Goal: Transaction & Acquisition: Purchase product/service

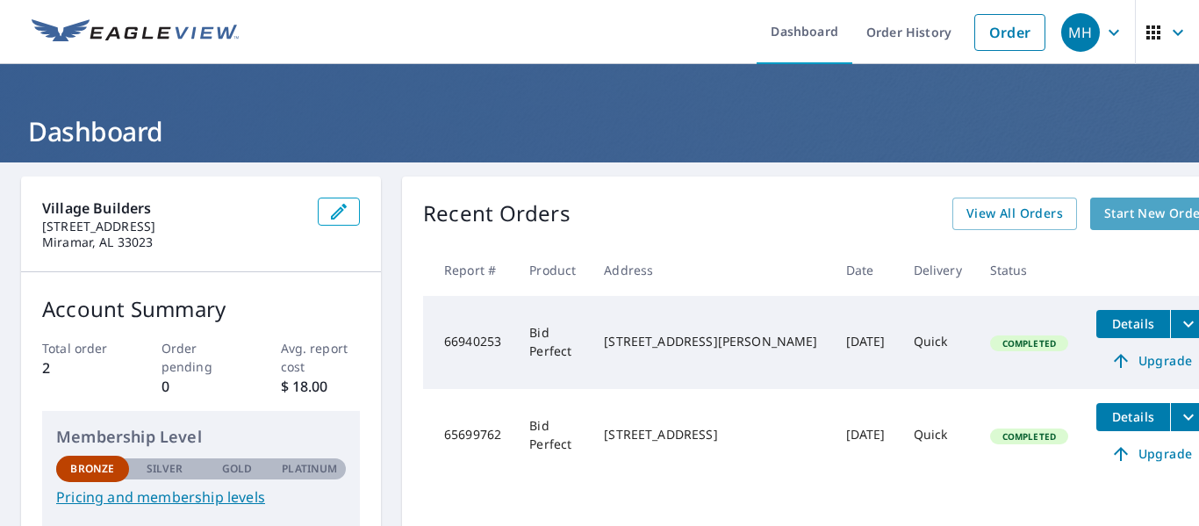
click at [1104, 210] on span "Start New Order" at bounding box center [1155, 214] width 102 height 22
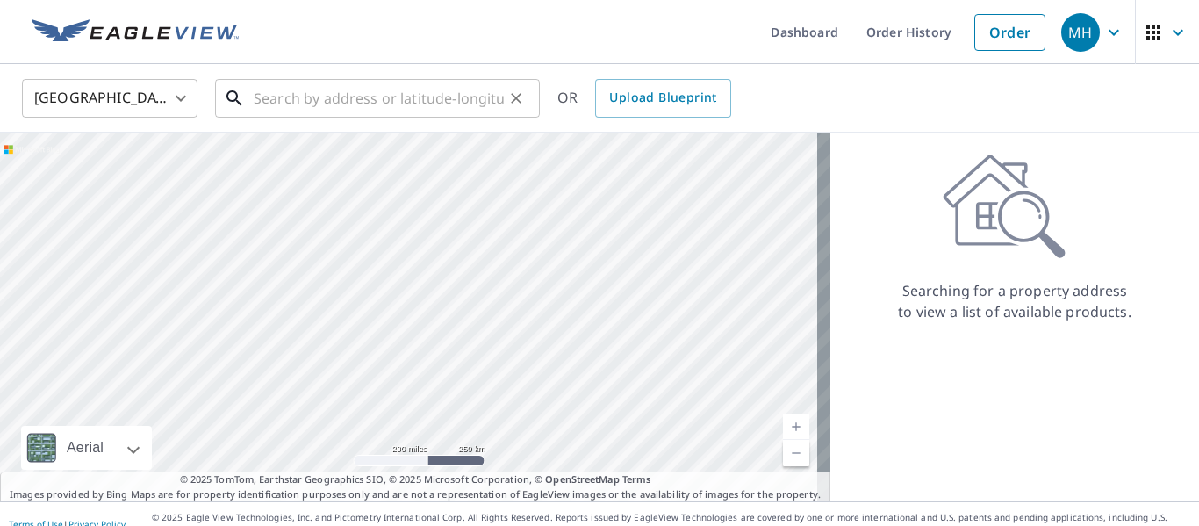
click at [259, 98] on input "text" at bounding box center [379, 98] width 250 height 49
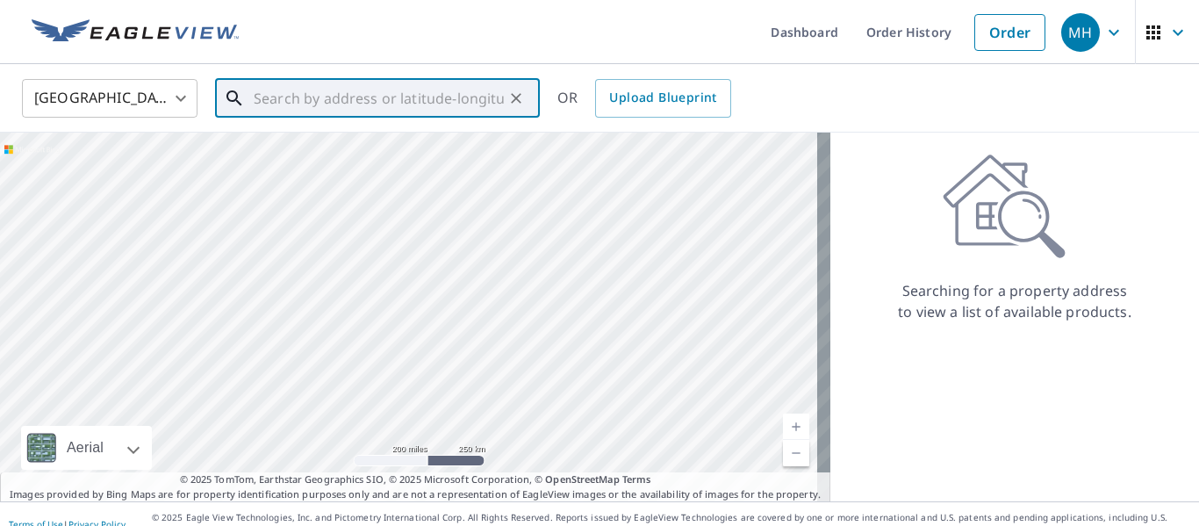
paste input "100 Champions Run [PERSON_NAME][GEOGRAPHIC_DATA],"
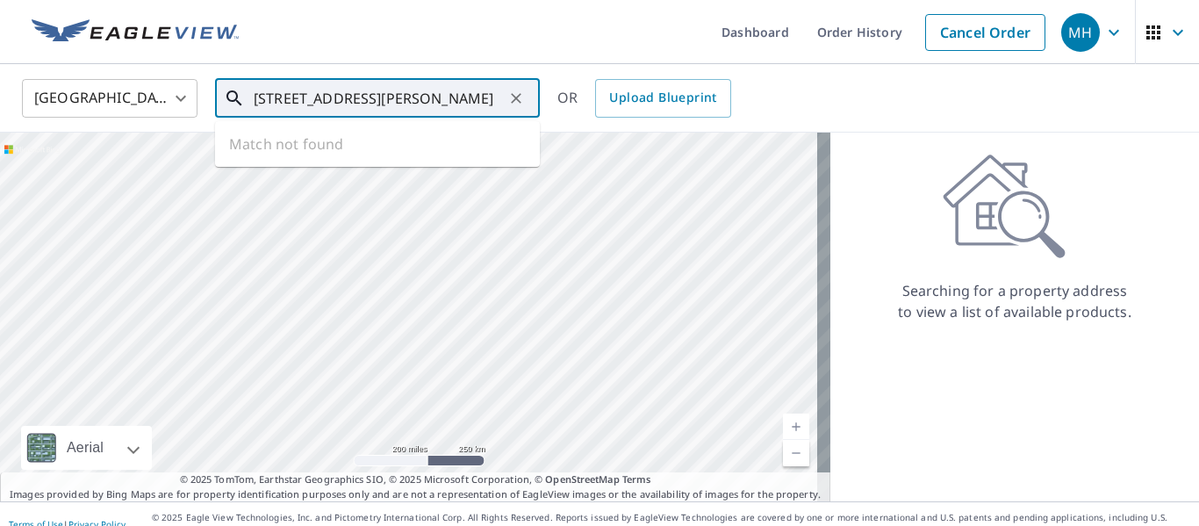
scroll to position [0, 26]
type input "[STREET_ADDRESS][PERSON_NAME]"
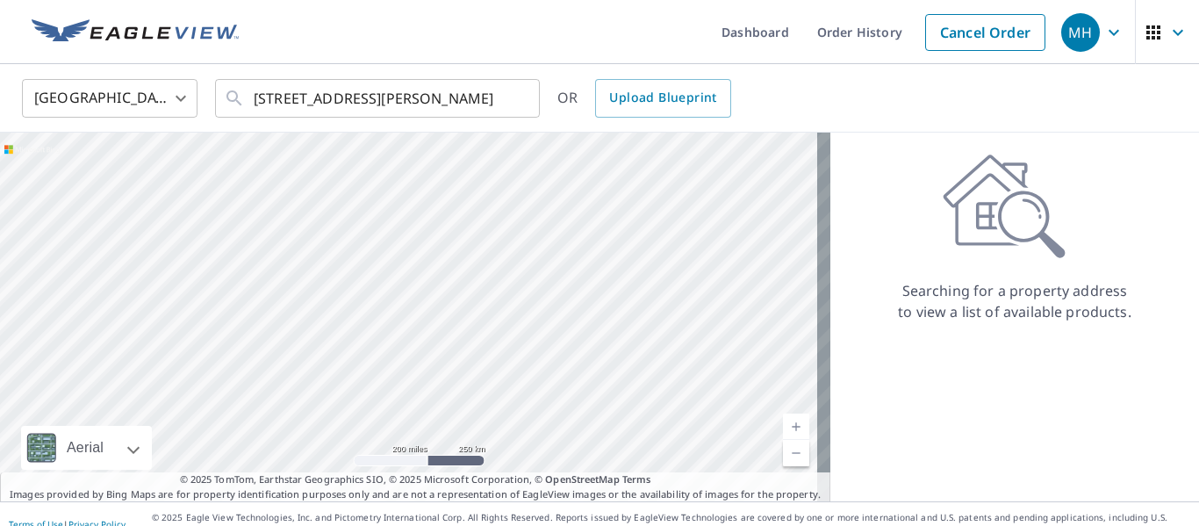
click at [881, 106] on div "United States [GEOGRAPHIC_DATA] ​ [STREET_ADDRESS][PERSON_NAME] ​ OR Upload Blu…" at bounding box center [593, 97] width 1169 height 41
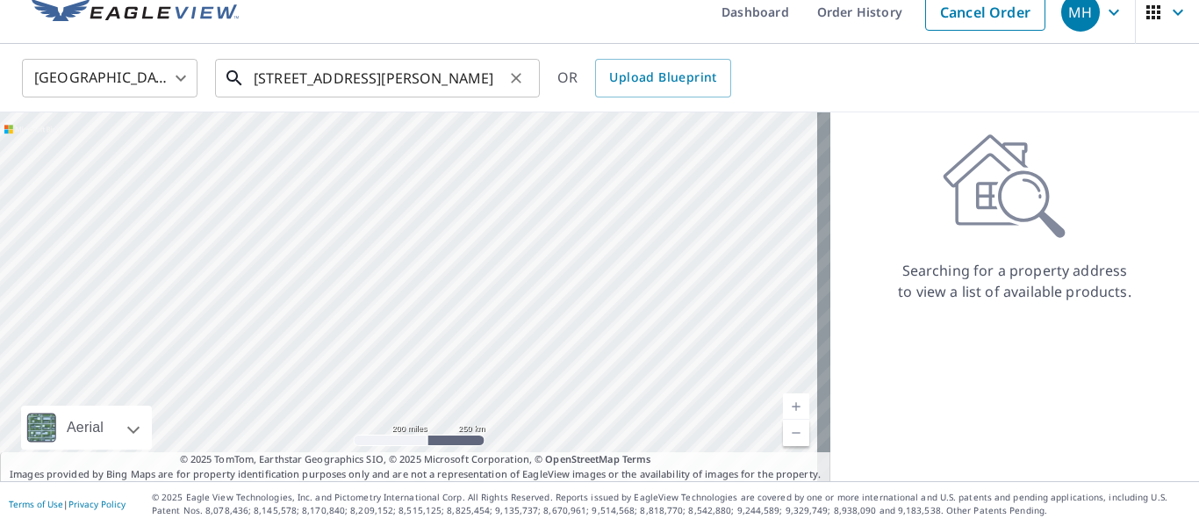
click at [446, 77] on input "[STREET_ADDRESS][PERSON_NAME]" at bounding box center [379, 78] width 250 height 49
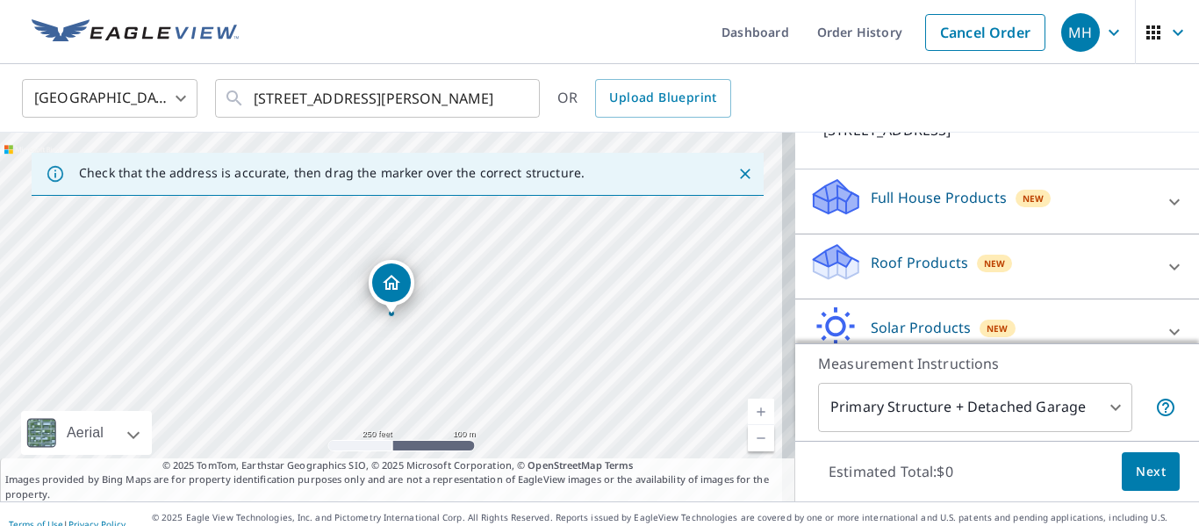
scroll to position [146, 0]
click at [1164, 212] on icon at bounding box center [1174, 200] width 21 height 21
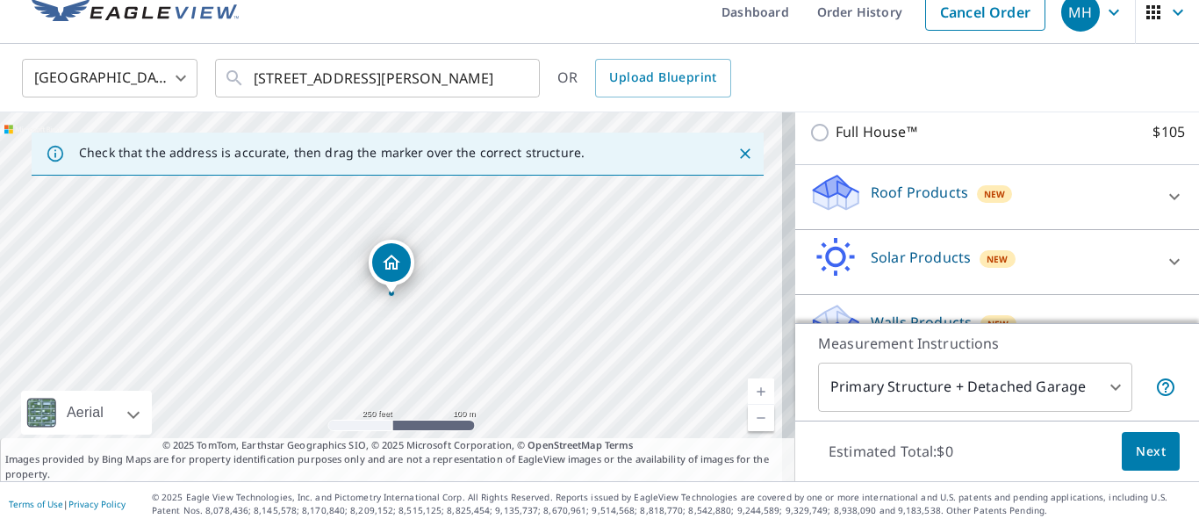
scroll to position [245, 0]
click at [1116, 221] on div "Roof Products New" at bounding box center [981, 196] width 344 height 50
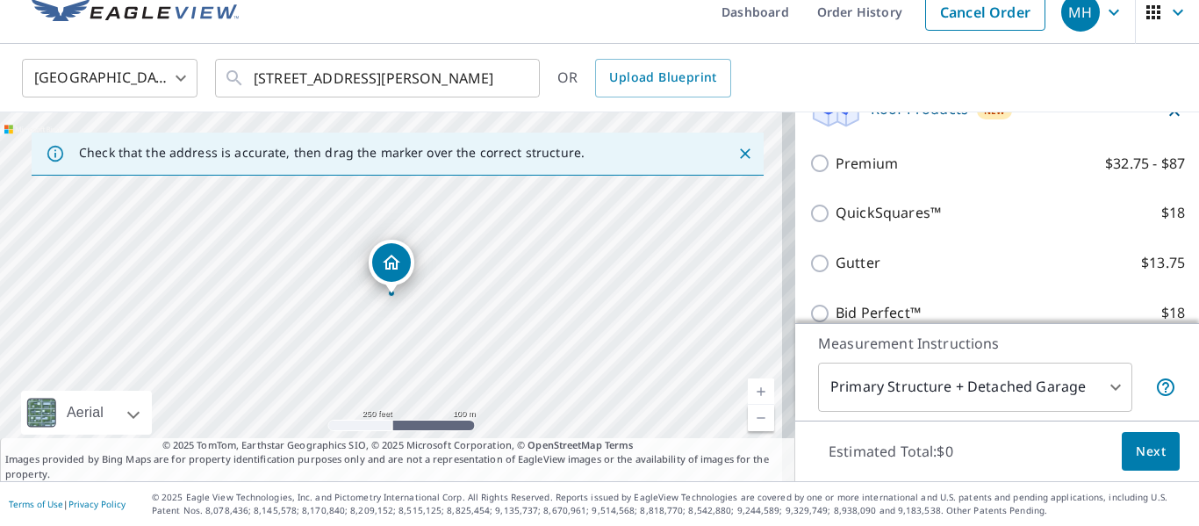
scroll to position [333, 0]
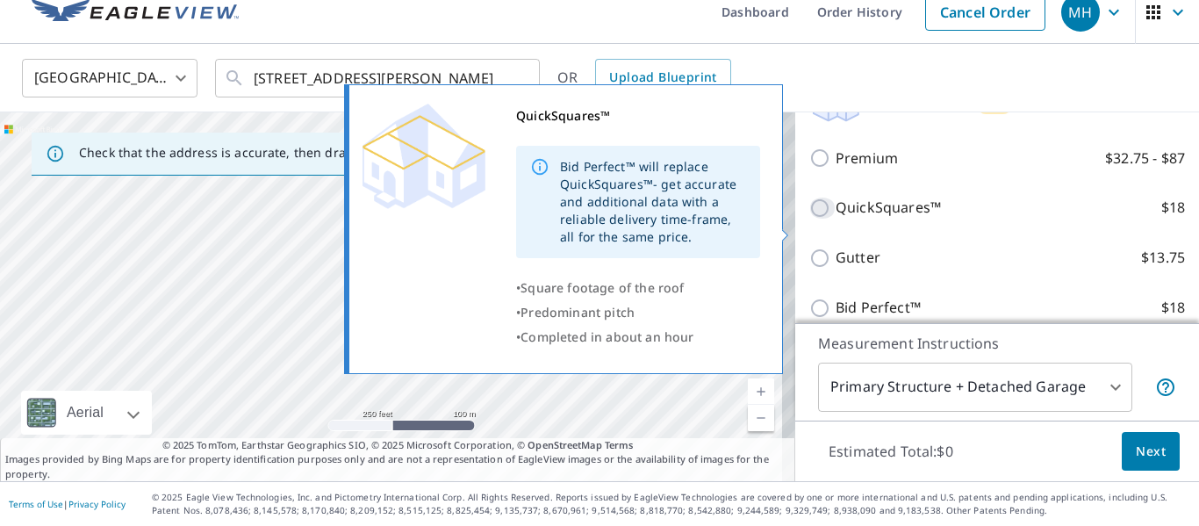
click at [809, 219] on input "QuickSquares™ $18" at bounding box center [822, 207] width 26 height 21
checkbox input "true"
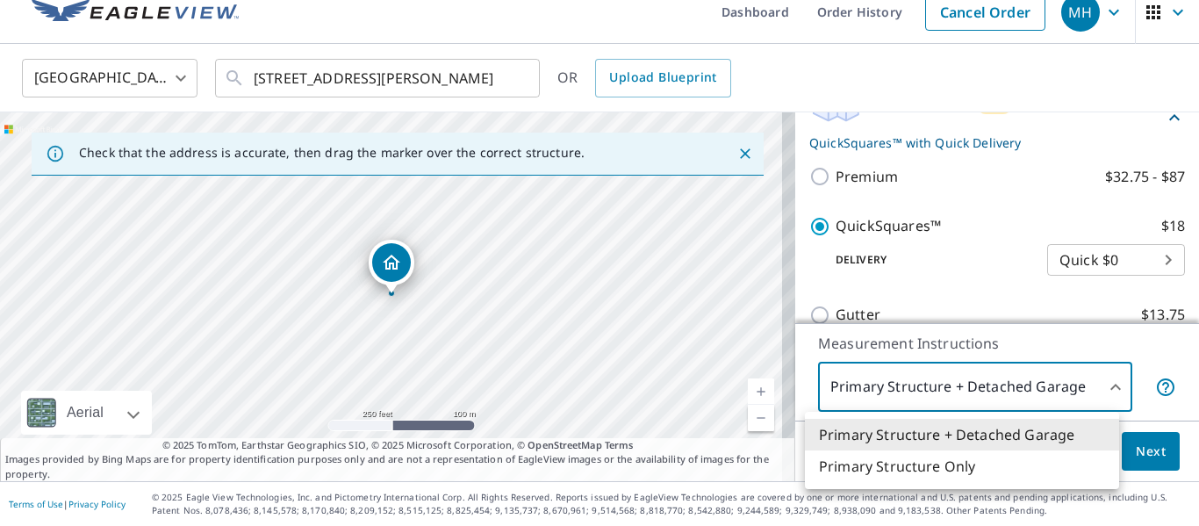
click at [1103, 384] on body "MH MH Dashboard Order History Cancel Order MH United States US ​ [STREET_ADDRES…" at bounding box center [599, 263] width 1199 height 526
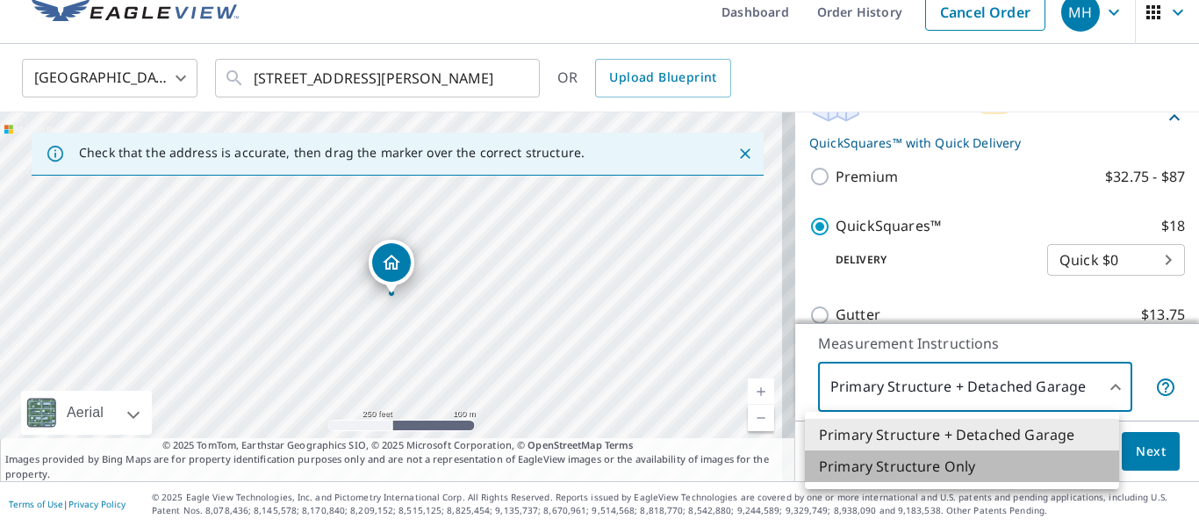
click at [989, 470] on li "Primary Structure Only" at bounding box center [962, 466] width 314 height 32
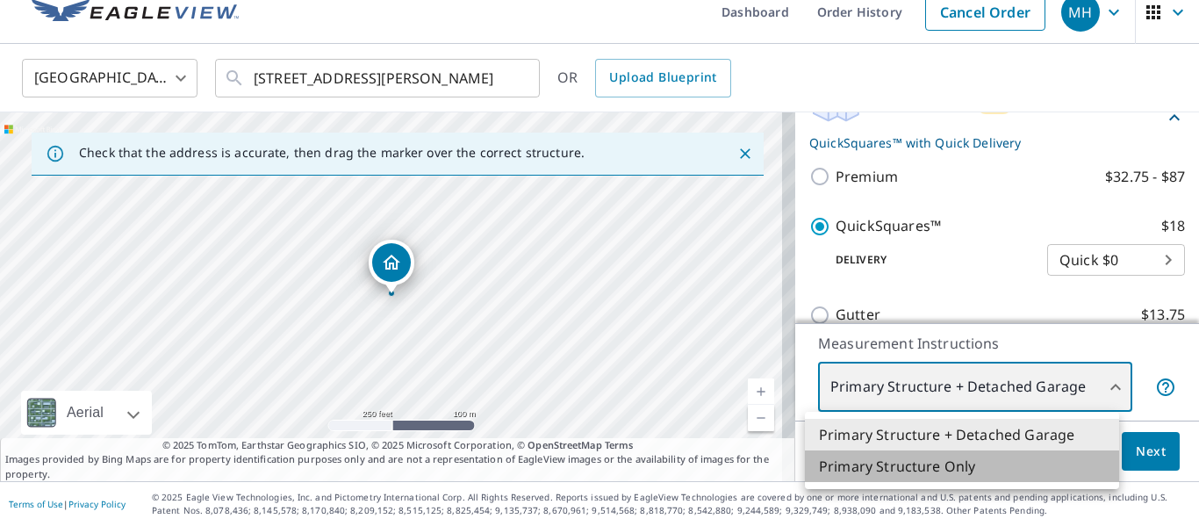
type input "2"
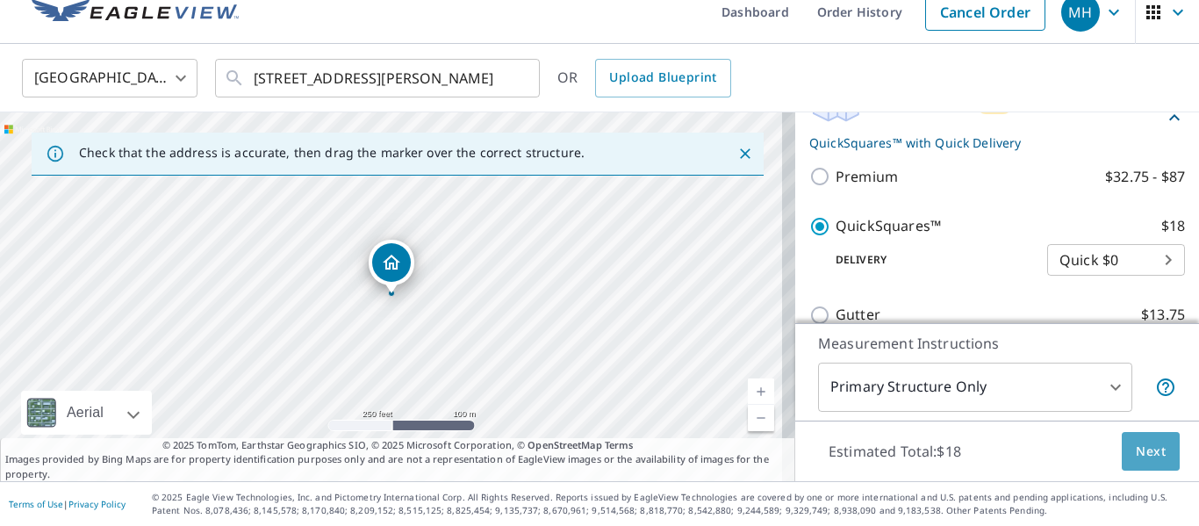
click at [1144, 453] on span "Next" at bounding box center [1151, 452] width 30 height 22
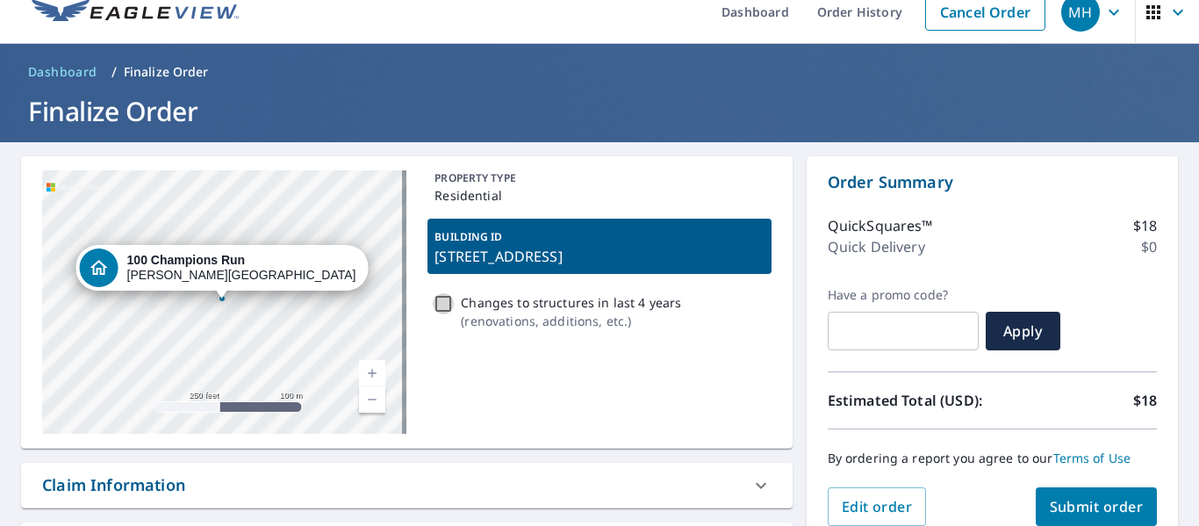
click at [433, 300] on input "Changes to structures in last 4 years ( renovations, additions, etc. )" at bounding box center [443, 303] width 21 height 21
checkbox input "true"
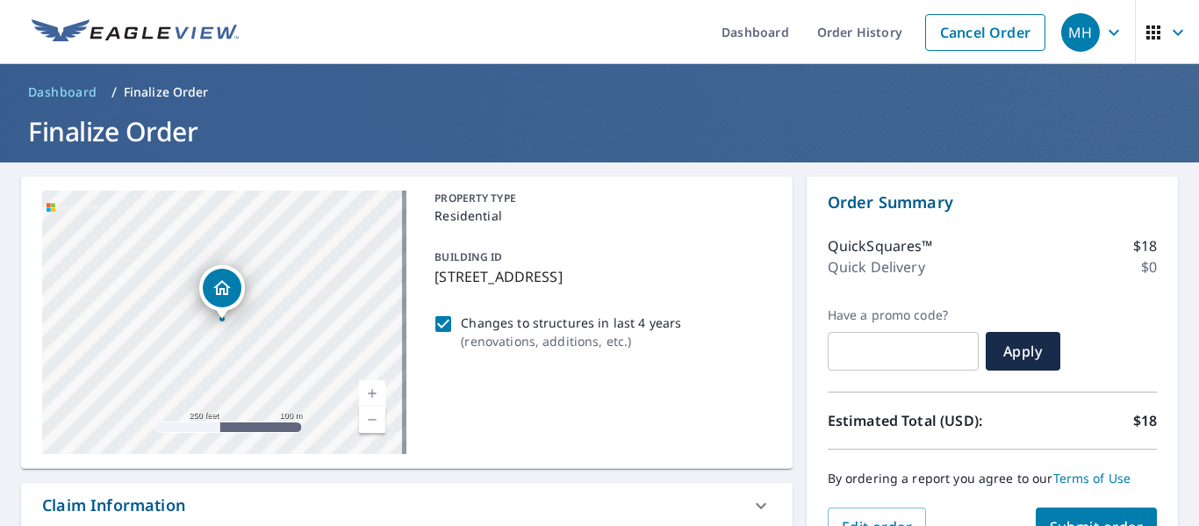
scroll to position [182, 0]
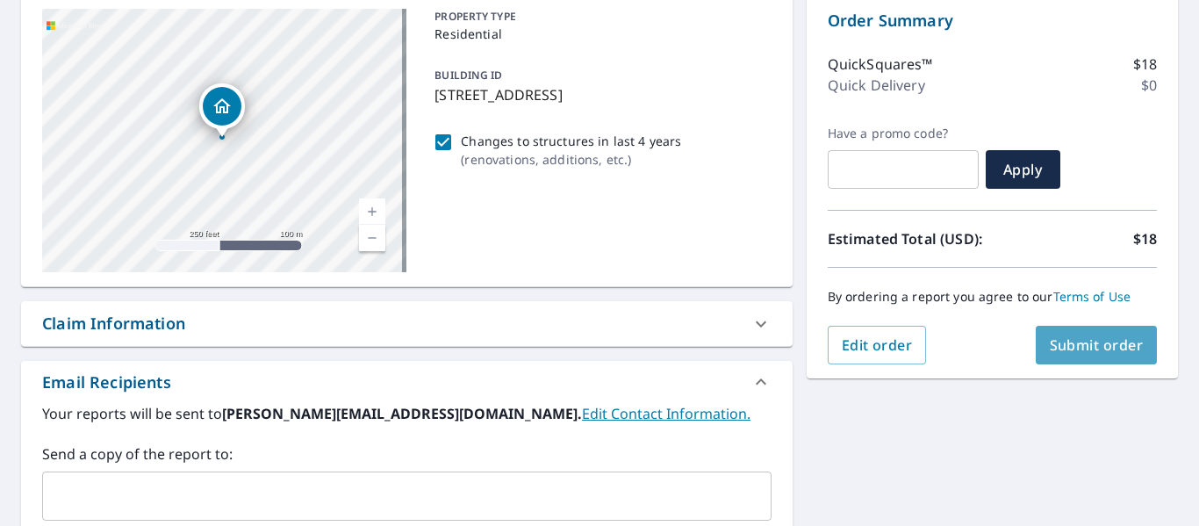
click at [1057, 352] on span "Submit order" at bounding box center [1097, 344] width 94 height 19
